Goal: Entertainment & Leisure: Browse casually

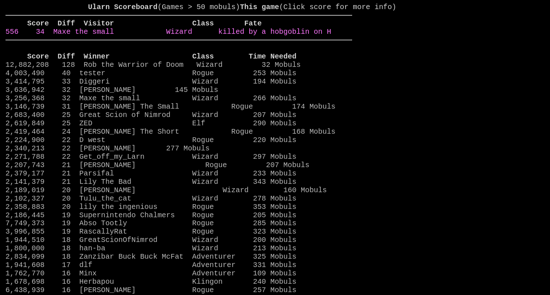
click at [307, 36] on link "556 34 Maxe the small Wizard killed by a hobgoblin on H" at bounding box center [167, 32] width 325 height 8
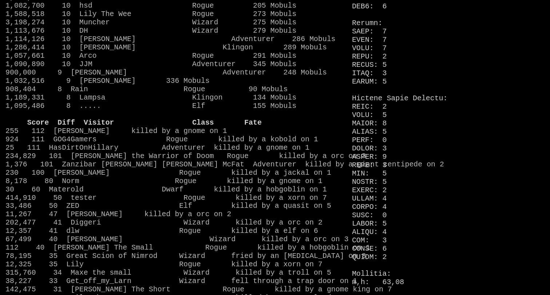
scroll to position [553, 0]
